Goal: Task Accomplishment & Management: Manage account settings

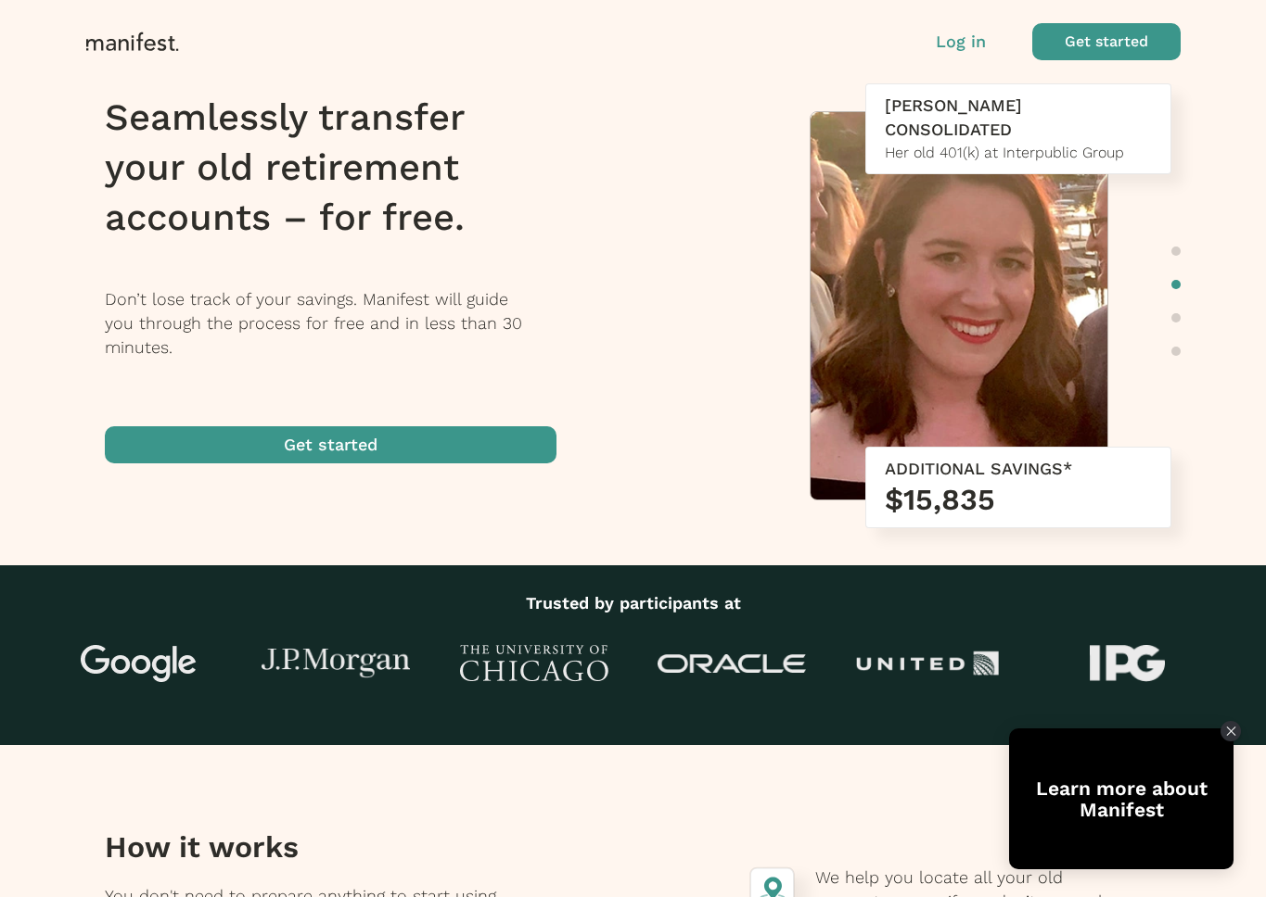
click at [972, 41] on p "Log in" at bounding box center [960, 42] width 50 height 24
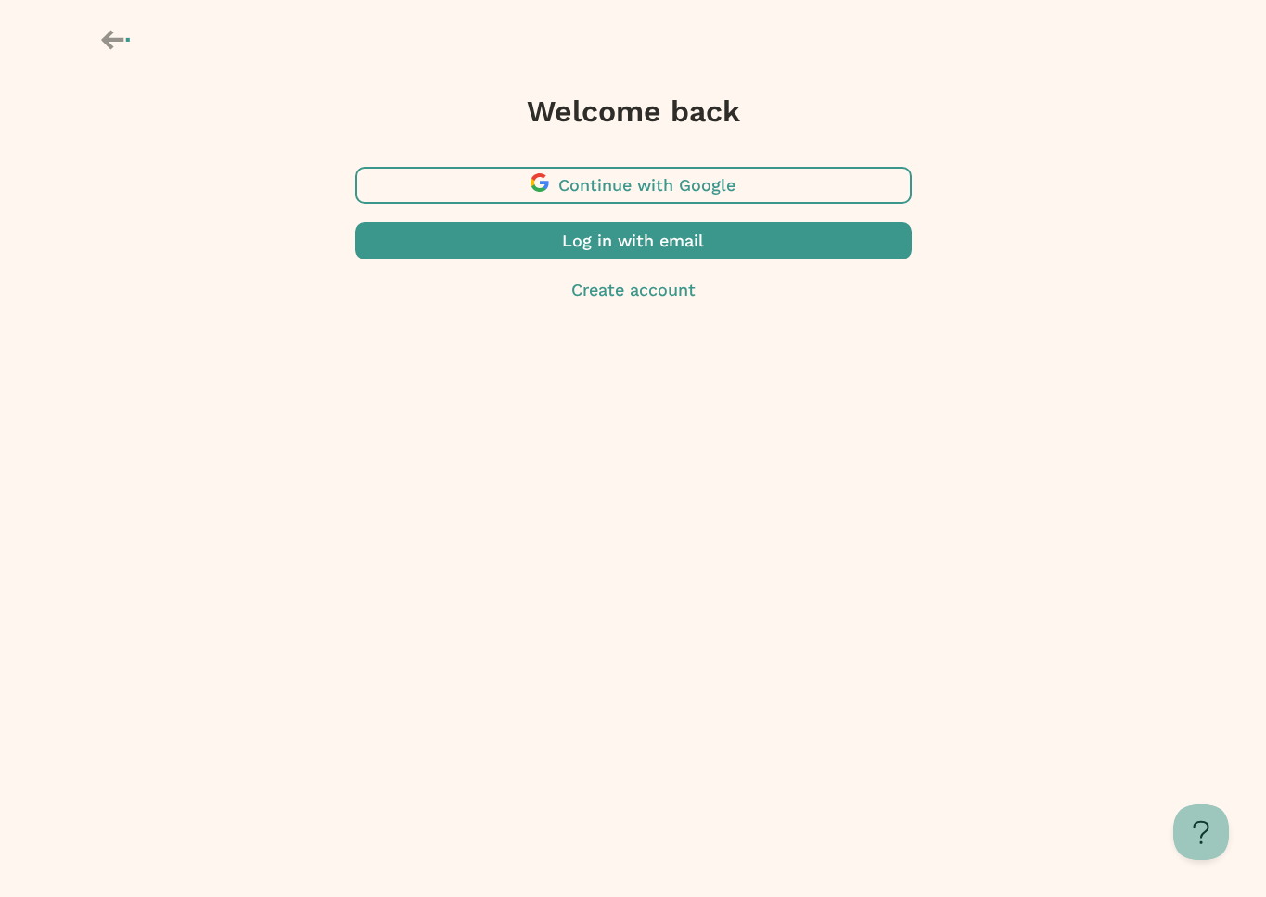
click at [655, 189] on span "button" at bounding box center [633, 185] width 556 height 37
